Goal: Check status: Check status

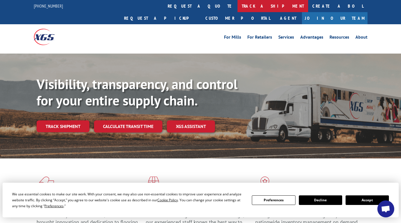
click at [238, 8] on link "track a shipment" at bounding box center [273, 6] width 71 height 12
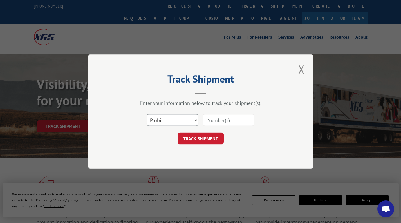
click at [186, 124] on select "Select category... Probill BOL PO" at bounding box center [173, 120] width 52 height 12
select select "bol"
click at [147, 114] on select "Select category... Probill BOL PO" at bounding box center [173, 120] width 52 height 12
click at [215, 122] on input at bounding box center [229, 120] width 52 height 12
paste input "5961778"
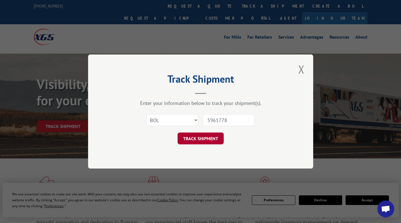
type input "5961778"
click at [204, 132] on button "TRACK SHIPMENT" at bounding box center [201, 138] width 46 height 12
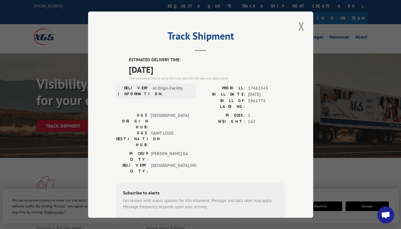
click at [216, 97] on label "BILL DATE:" at bounding box center [223, 94] width 44 height 6
click at [299, 21] on button "Close modal" at bounding box center [302, 26] width 10 height 15
